Goal: Transaction & Acquisition: Book appointment/travel/reservation

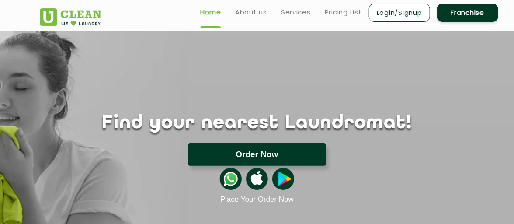
click at [264, 150] on button "Order Now" at bounding box center [257, 154] width 138 height 23
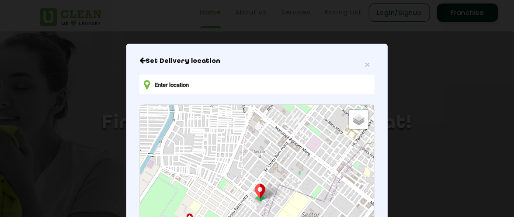
click at [273, 79] on input "text" at bounding box center [256, 85] width 235 height 20
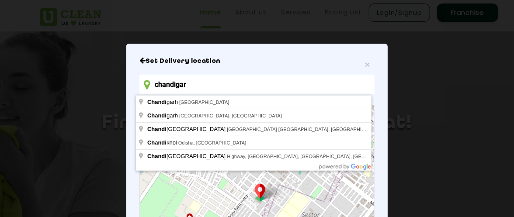
type input "[GEOGRAPHIC_DATA]"
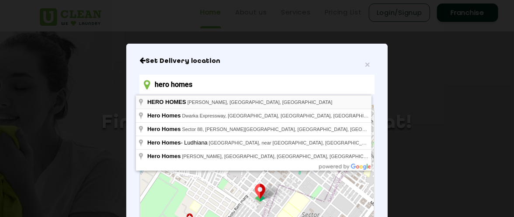
type input "hero homes"
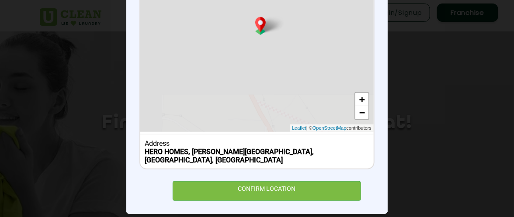
scroll to position [168, 0]
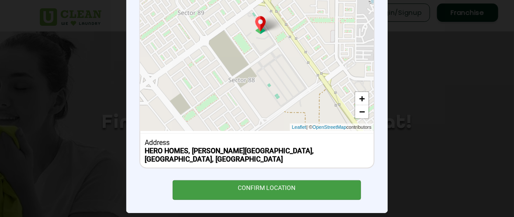
click at [307, 180] on div "CONFIRM LOCATION" at bounding box center [267, 190] width 188 height 20
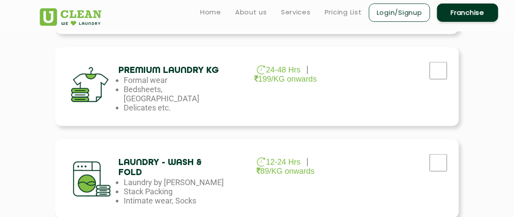
scroll to position [340, 0]
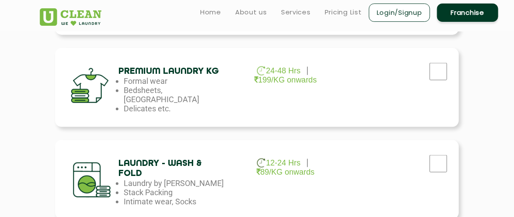
click at [413, 168] on div at bounding box center [395, 163] width 113 height 33
click at [449, 164] on input "checkbox" at bounding box center [438, 163] width 22 height 17
checkbox input "true"
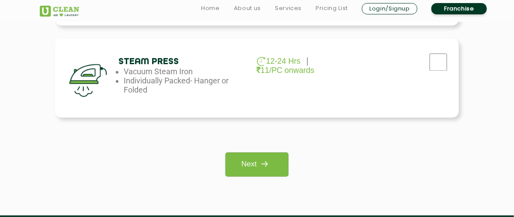
scroll to position [638, 0]
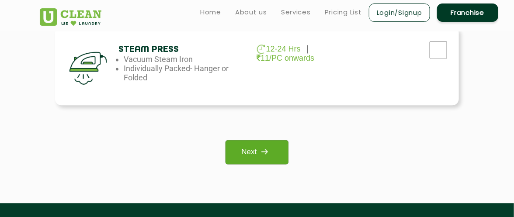
click at [263, 154] on img at bounding box center [264, 152] width 16 height 16
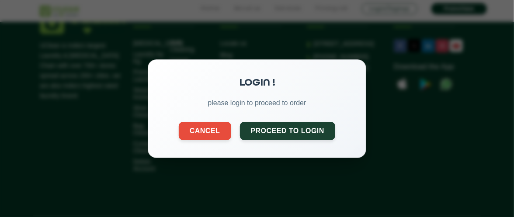
scroll to position [39, 0]
click at [260, 128] on button "Proceed to Login" at bounding box center [288, 130] width 96 height 18
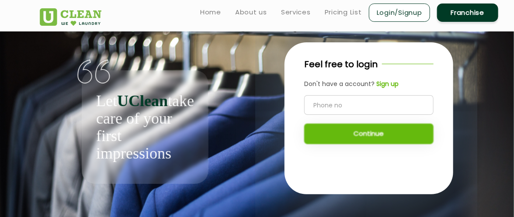
click at [318, 103] on input "tel" at bounding box center [368, 105] width 129 height 20
type input "8360824841"
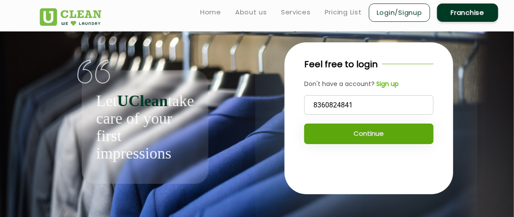
click at [345, 138] on button "Continue" at bounding box center [368, 134] width 129 height 21
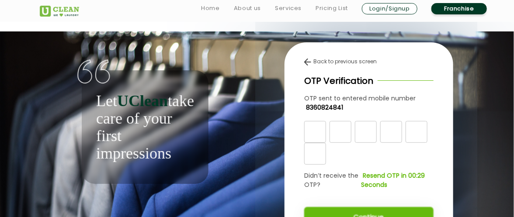
scroll to position [24, 0]
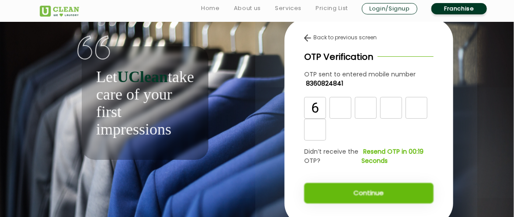
type input "6"
type input "1"
type input "4"
type input "2"
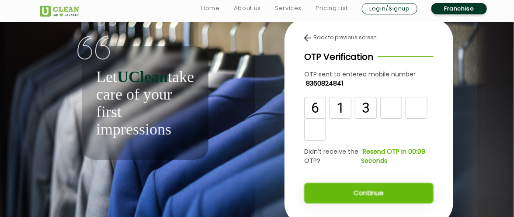
type input "3"
type input "4"
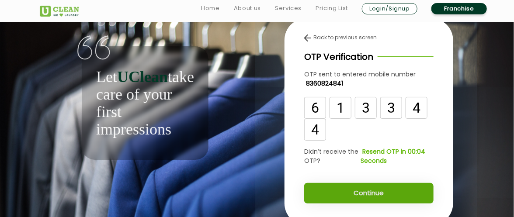
click at [352, 191] on button "Continue" at bounding box center [368, 193] width 129 height 21
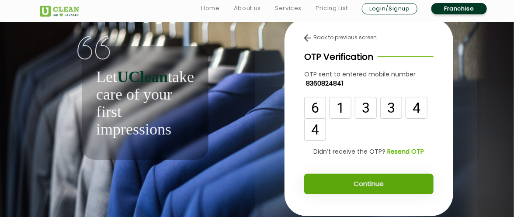
click at [404, 200] on div "Back to previous screen OTP Verification OTP sent to entered mobile number 8360…" at bounding box center [368, 117] width 169 height 198
click at [382, 187] on button "Continue" at bounding box center [368, 184] width 129 height 21
click at [368, 181] on button "Continue" at bounding box center [368, 184] width 129 height 21
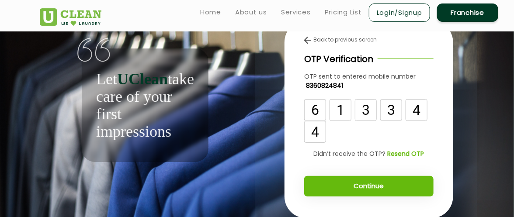
scroll to position [18, 0]
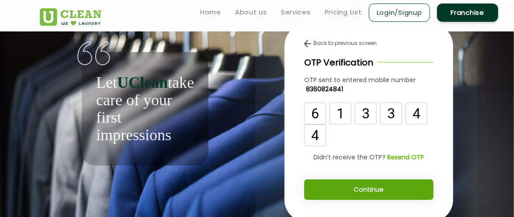
click at [369, 186] on button "Continue" at bounding box center [368, 190] width 129 height 21
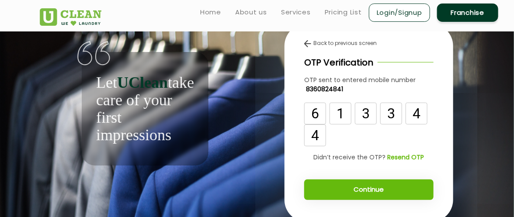
click at [312, 44] on div "Back to previous screen" at bounding box center [368, 43] width 129 height 8
click at [307, 43] on img at bounding box center [307, 43] width 7 height 7
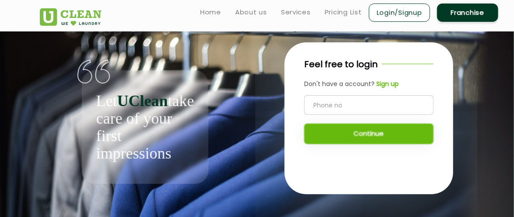
click at [345, 100] on input "tel" at bounding box center [368, 105] width 129 height 20
type input "8360824841"
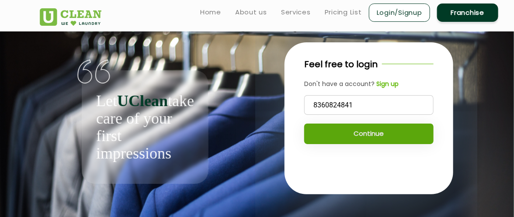
click at [347, 131] on button "Continue" at bounding box center [368, 134] width 129 height 21
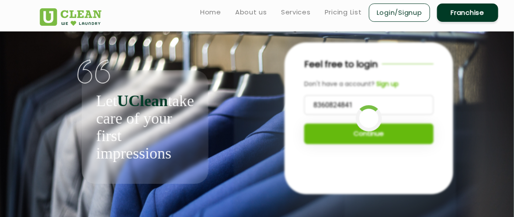
scroll to position [24, 0]
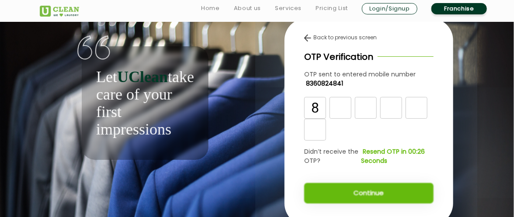
type input "8"
type input "4"
type input "2"
type input "8"
type input "4"
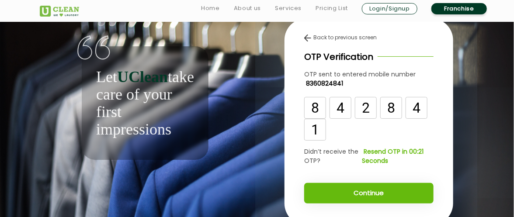
type input "1"
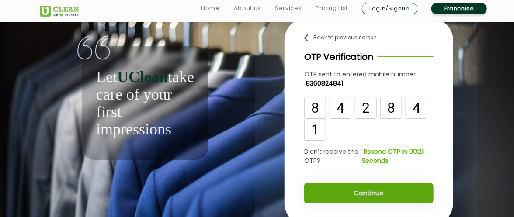
click at [353, 194] on button "Continue" at bounding box center [368, 193] width 129 height 21
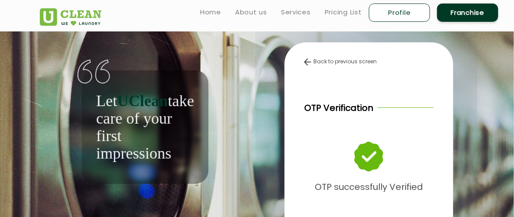
click at [353, 194] on p "OTP successfully Verified" at bounding box center [368, 187] width 108 height 15
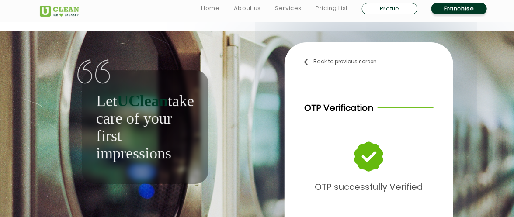
scroll to position [97, 0]
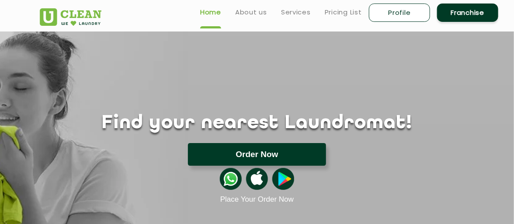
click at [272, 157] on button "Order Now" at bounding box center [257, 154] width 138 height 23
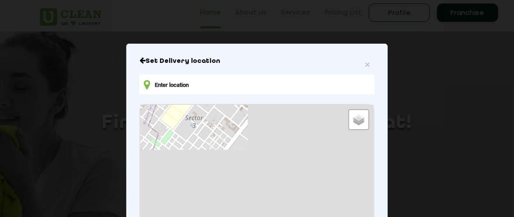
click at [213, 82] on input "text" at bounding box center [256, 85] width 235 height 20
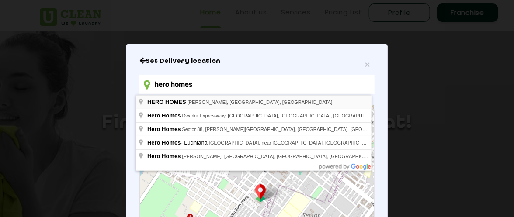
type input "HERO HOMES, [PERSON_NAME][GEOGRAPHIC_DATA], [GEOGRAPHIC_DATA], [GEOGRAPHIC_DATA]"
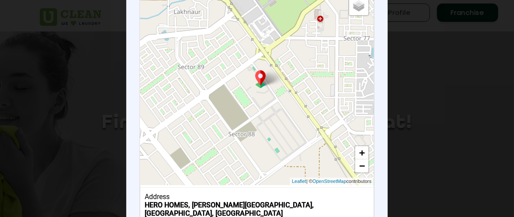
scroll to position [169, 0]
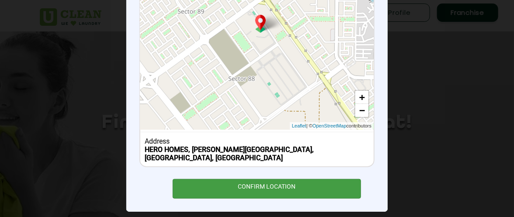
click at [285, 182] on div "CONFIRM LOCATION" at bounding box center [267, 189] width 188 height 20
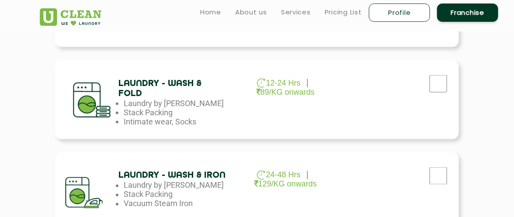
scroll to position [418, 0]
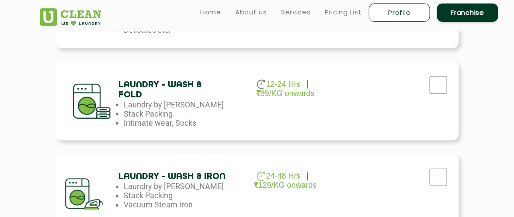
click at [354, 130] on div "Laundry - Wash & Fold 12-24 Hrs 89/KG onwards Laundry by Kilo Stack Packing Int…" at bounding box center [257, 101] width 404 height 79
click at [440, 82] on input "checkbox" at bounding box center [438, 84] width 22 height 17
checkbox input "true"
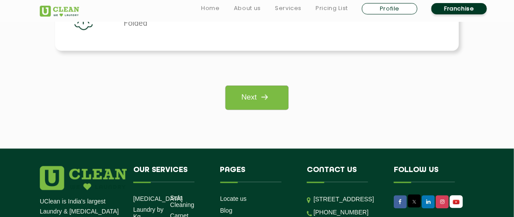
scroll to position [694, 0]
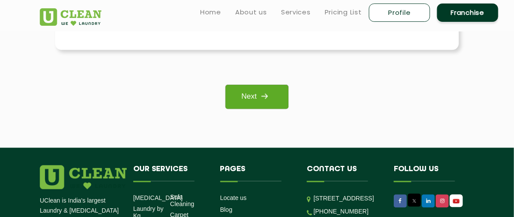
click at [248, 90] on link "Next" at bounding box center [256, 97] width 62 height 24
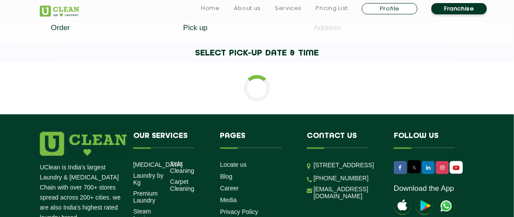
scroll to position [181, 0]
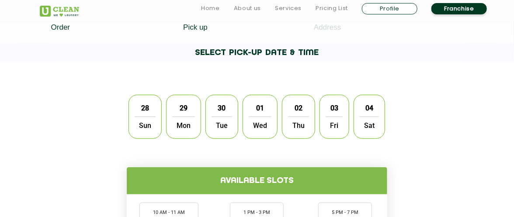
click at [157, 104] on div "28 Sun" at bounding box center [144, 117] width 33 height 44
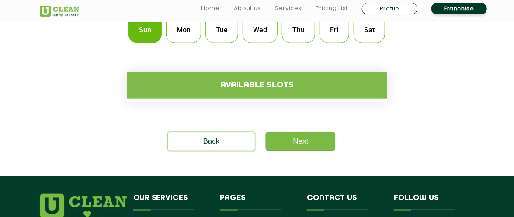
scroll to position [277, 0]
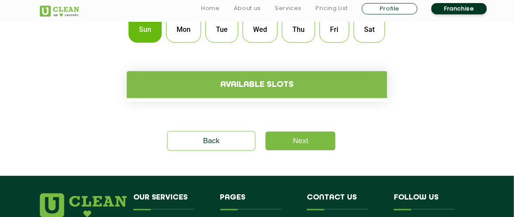
click at [290, 81] on h4 "Available slots" at bounding box center [257, 84] width 260 height 27
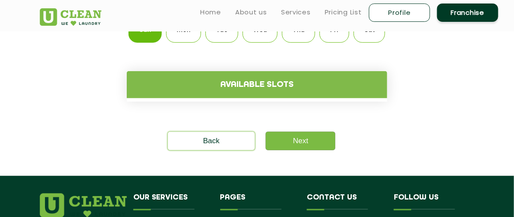
scroll to position [219, 0]
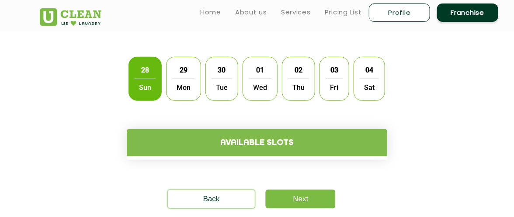
click at [175, 73] on span "29" at bounding box center [183, 70] width 17 height 17
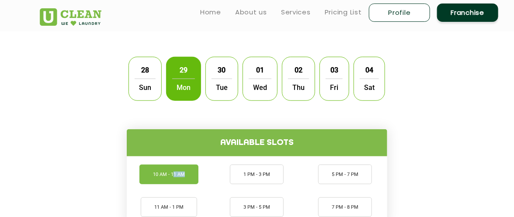
drag, startPoint x: 162, startPoint y: 185, endPoint x: 177, endPoint y: 179, distance: 15.9
click at [177, 179] on ul "10 AM - 11 AM 11 AM - 1 PM 1 PM - 3 PM 3 PM - 5 PM 5 PM - 7 PM 7 PM - 8 PM" at bounding box center [256, 191] width 257 height 66
click at [177, 179] on li "10 AM - 11 AM" at bounding box center [168, 175] width 59 height 20
click at [145, 86] on span "Sun" at bounding box center [145, 87] width 21 height 17
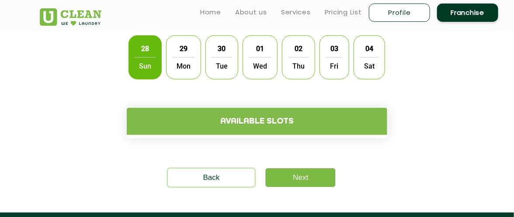
scroll to position [233, 0]
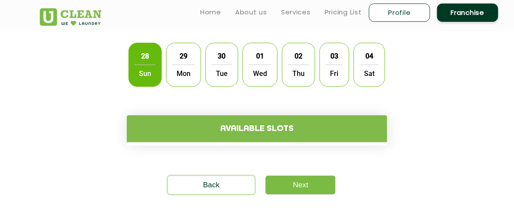
click at [174, 79] on span "Mon" at bounding box center [183, 73] width 23 height 17
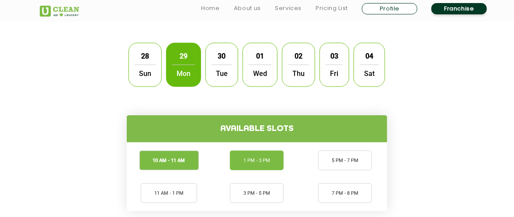
scroll to position [370, 0]
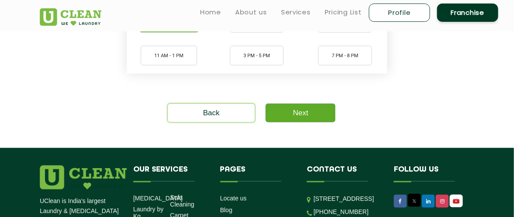
click at [313, 115] on link "Next" at bounding box center [300, 113] width 69 height 18
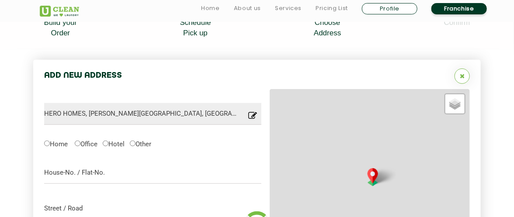
type input "Save"
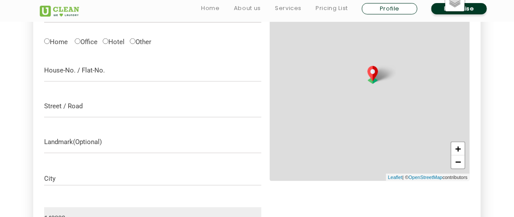
scroll to position [242, 0]
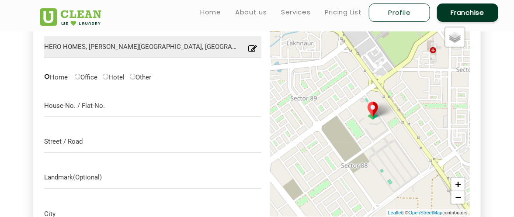
click at [48, 77] on input "Home" at bounding box center [47, 77] width 6 height 6
radio input "true"
click at [72, 103] on input "text" at bounding box center [152, 106] width 217 height 22
type input "1103, tower 3"
click at [73, 145] on input "text" at bounding box center [152, 142] width 217 height 22
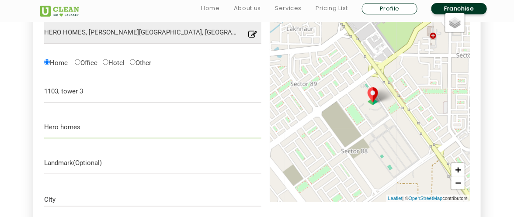
scroll to position [257, 0]
type input "Hero homes"
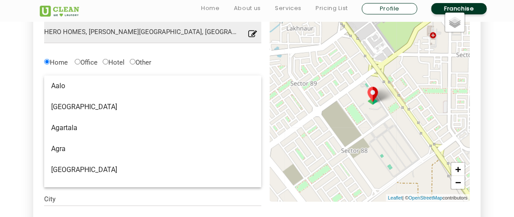
click at [70, 197] on input "City" at bounding box center [152, 199] width 217 height 7
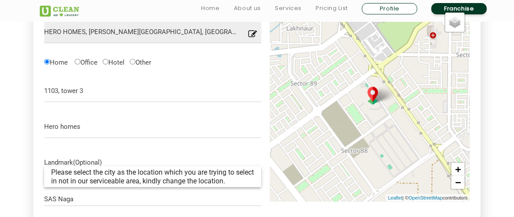
type input "SAS Nagar"
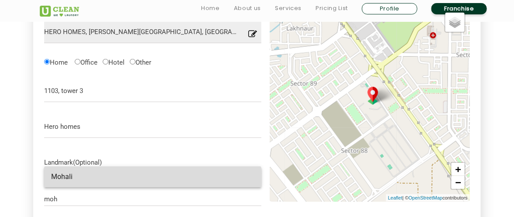
click at [90, 180] on span "Mohali" at bounding box center [152, 177] width 203 height 9
type input "Mohali"
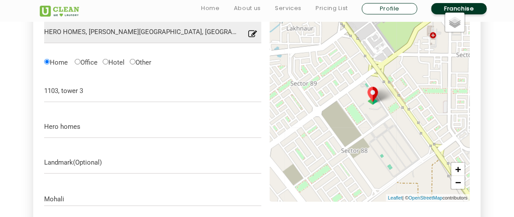
click at [7, 135] on section "Add New Address HERO HOMES, Sahibzada Ajit Singh Nagar, Punjab 140308, India Lo…" at bounding box center [257, 149] width 514 height 363
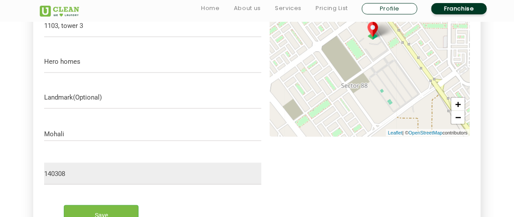
scroll to position [326, 0]
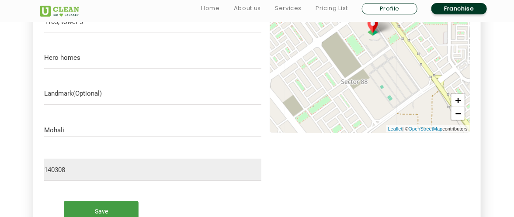
click at [88, 204] on input "Save" at bounding box center [101, 211] width 75 height 20
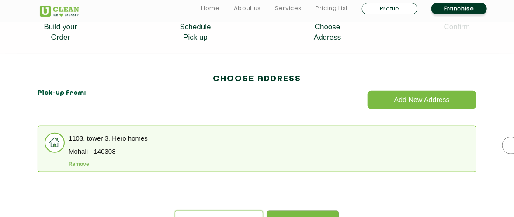
scroll to position [230, 0]
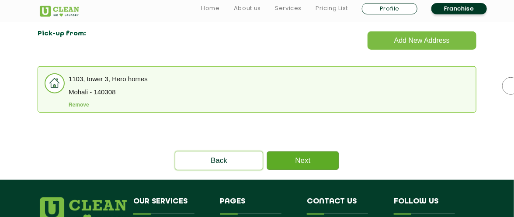
click at [309, 159] on link "Next" at bounding box center [303, 161] width 72 height 18
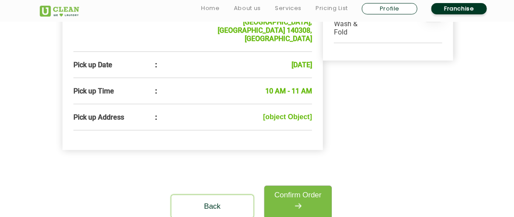
scroll to position [302, 0]
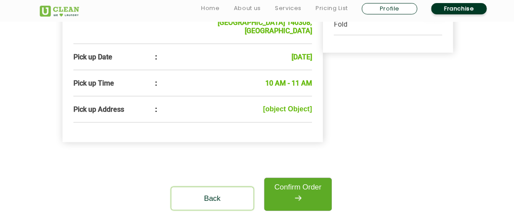
click at [303, 178] on link "Confirm Order" at bounding box center [297, 194] width 67 height 33
click at [304, 190] on img at bounding box center [298, 198] width 16 height 16
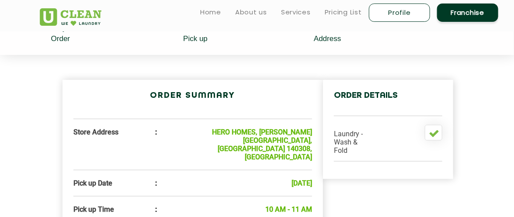
scroll to position [252, 0]
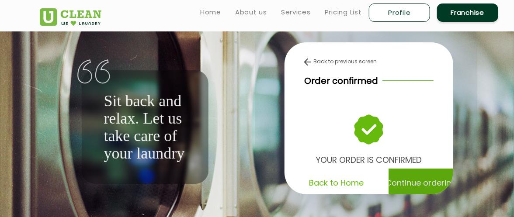
click at [396, 183] on p "Continue ordering" at bounding box center [420, 182] width 71 height 15
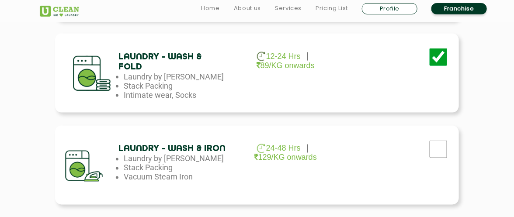
scroll to position [454, 0]
